Goal: Information Seeking & Learning: Learn about a topic

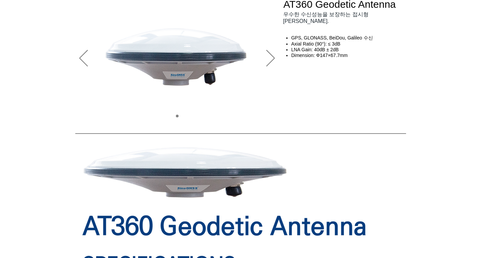
scroll to position [68, 0]
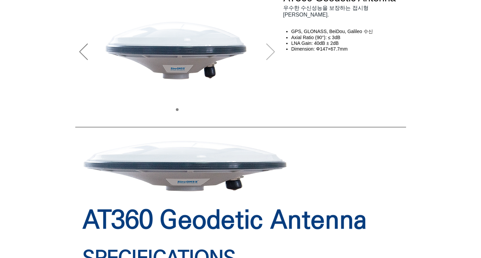
click at [271, 52] on icon "다음" at bounding box center [271, 52] width 8 height 17
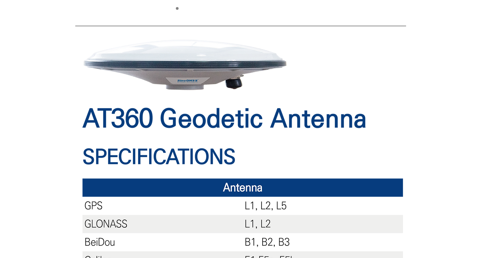
scroll to position [0, 0]
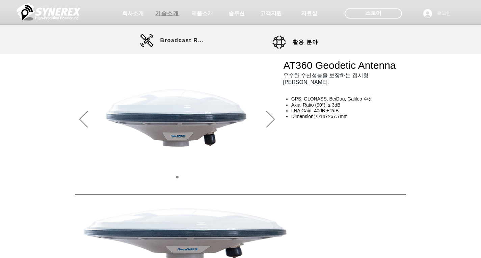
click at [169, 13] on span "기술소개" at bounding box center [167, 13] width 24 height 7
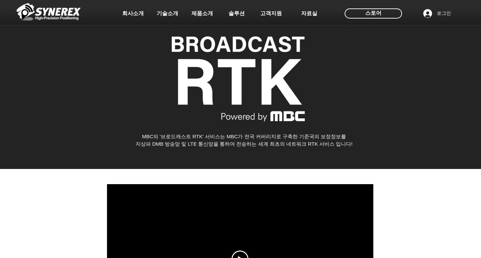
click at [204, 13] on span "제품소개" at bounding box center [203, 13] width 22 height 7
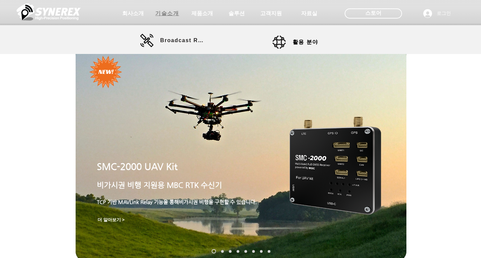
click at [163, 12] on span "기술소개" at bounding box center [167, 13] width 24 height 7
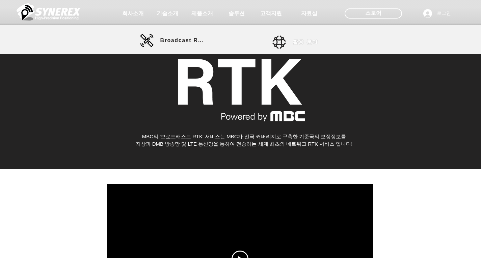
click at [287, 43] on link "활용 분야" at bounding box center [303, 42] width 61 height 14
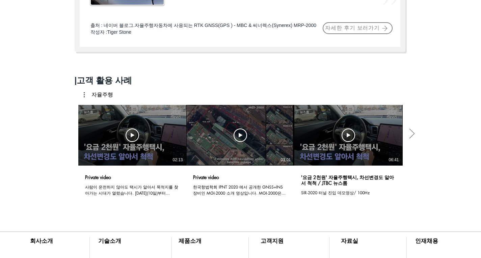
scroll to position [625, 0]
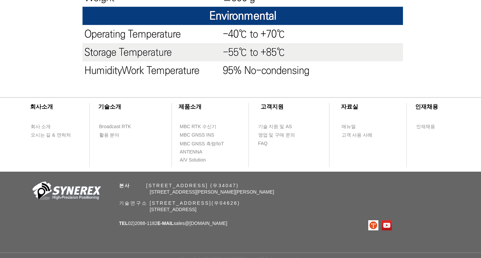
scroll to position [765, 0]
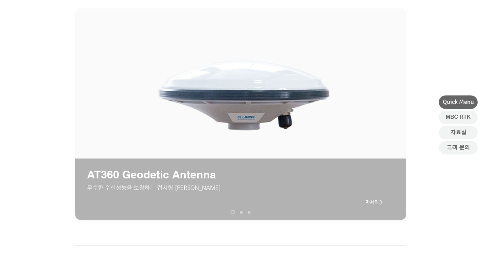
scroll to position [34, 0]
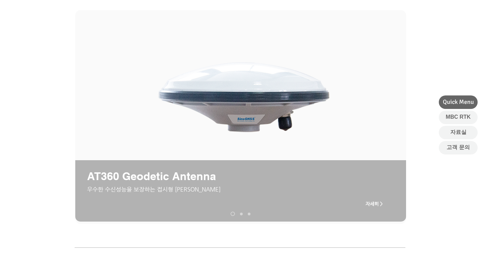
click at [241, 214] on link "AT200 Aviation Antenna" at bounding box center [241, 214] width 3 height 3
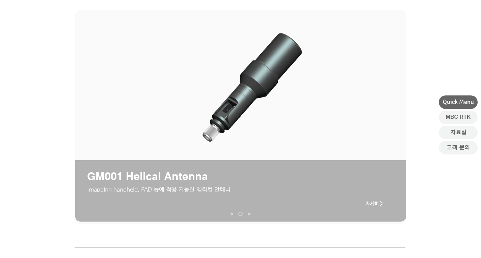
click at [235, 213] on nav "슬라이드" at bounding box center [240, 214] width 25 height 4
click at [233, 212] on nav "슬라이드" at bounding box center [240, 214] width 25 height 4
click at [231, 212] on nav "슬라이드" at bounding box center [240, 214] width 25 height 4
click at [231, 214] on link "AT340 Geodetic Antenna" at bounding box center [232, 214] width 3 height 3
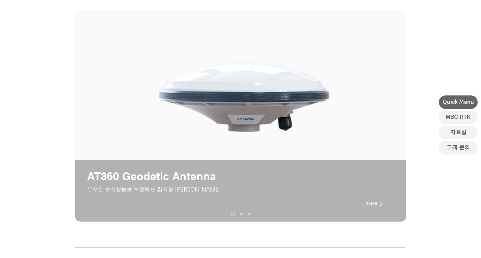
click at [378, 204] on span "자세히 >" at bounding box center [374, 203] width 17 height 5
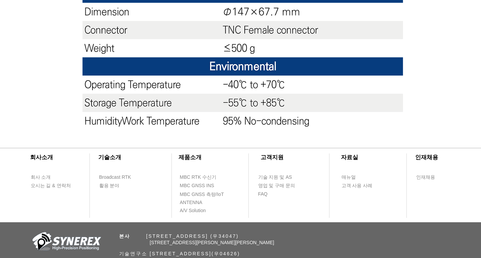
scroll to position [765, 0]
